Goal: Transaction & Acquisition: Subscribe to service/newsletter

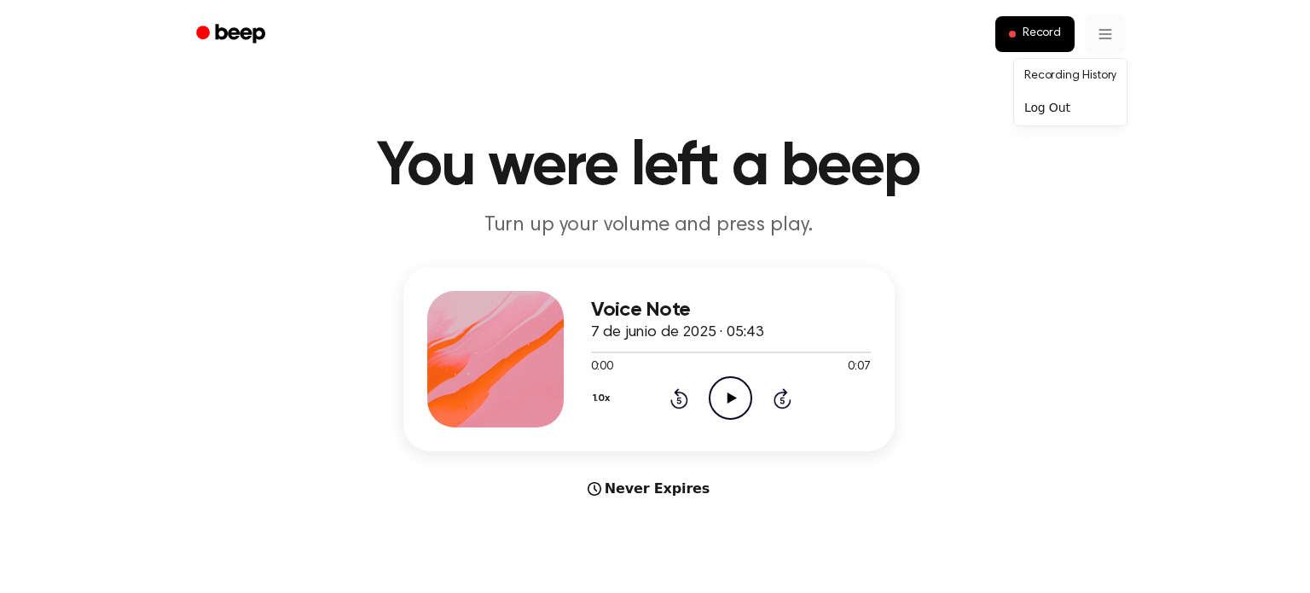
click at [1058, 101] on div "Log Out" at bounding box center [1070, 108] width 106 height 28
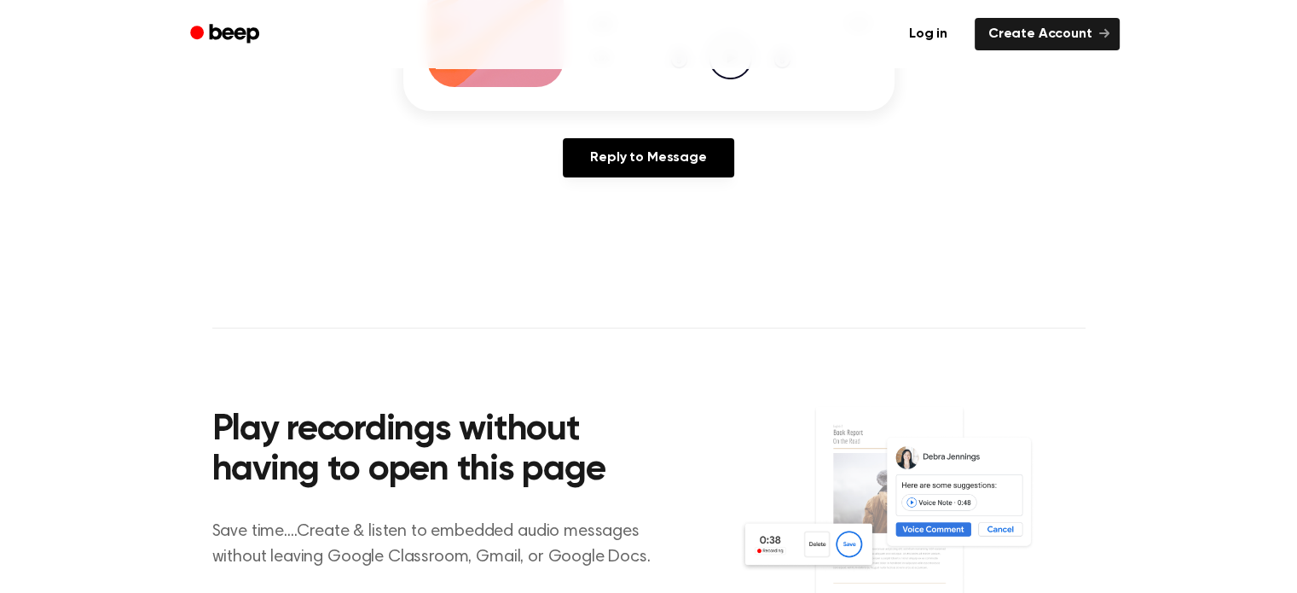
scroll to position [341, 0]
click at [940, 33] on link "Log in" at bounding box center [928, 33] width 72 height 39
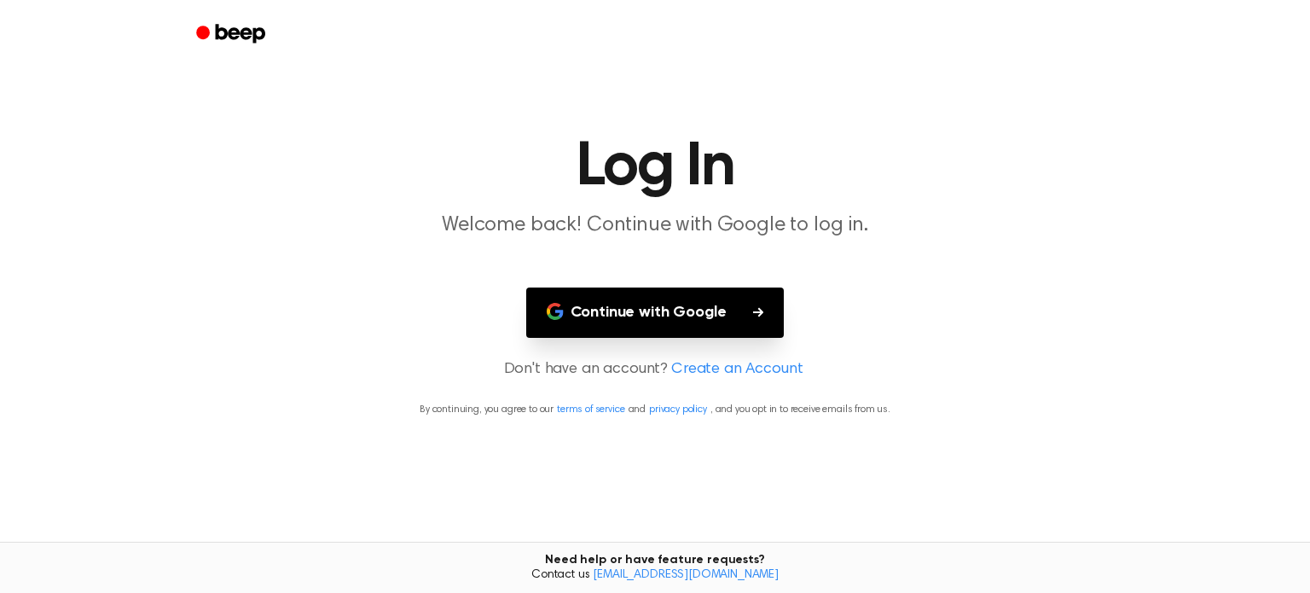
click at [653, 317] on button "Continue with Google" at bounding box center [655, 312] width 258 height 50
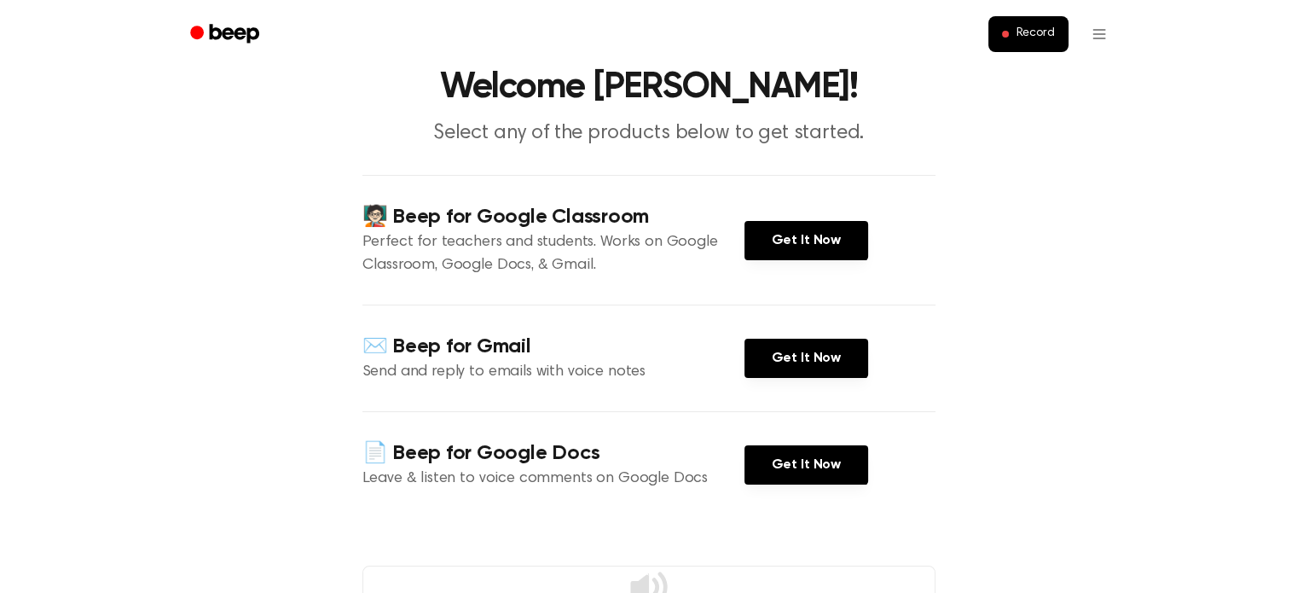
scroll to position [65, 0]
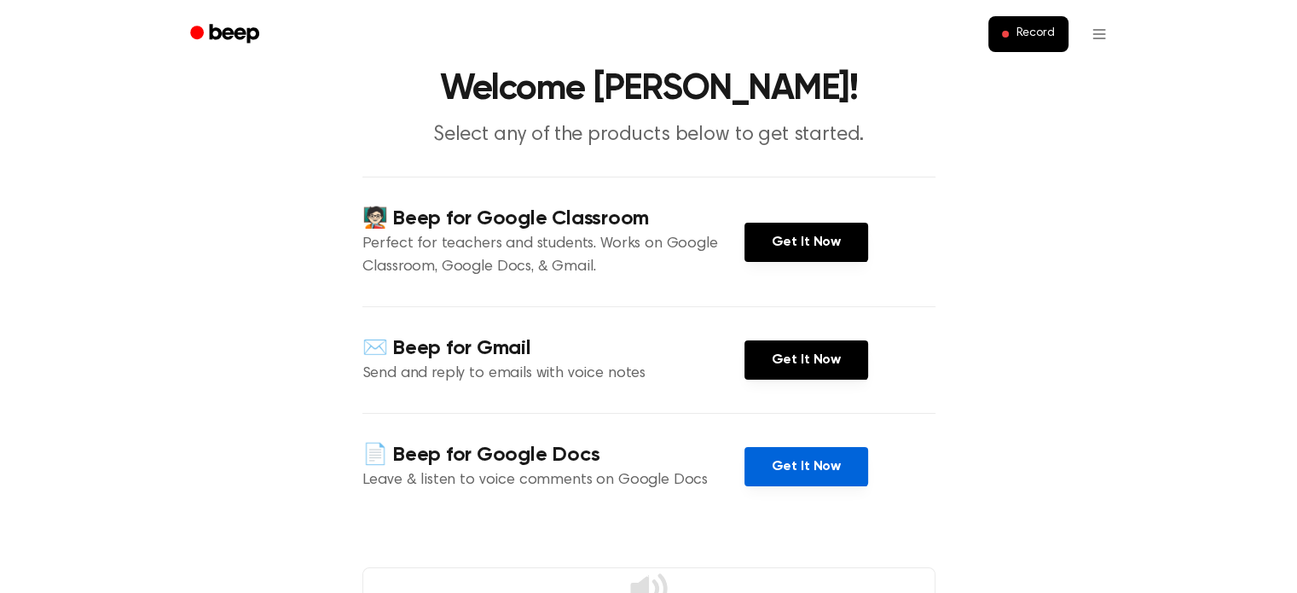
click at [791, 471] on link "Get It Now" at bounding box center [806, 466] width 124 height 39
